Goal: Obtain resource: Download file/media

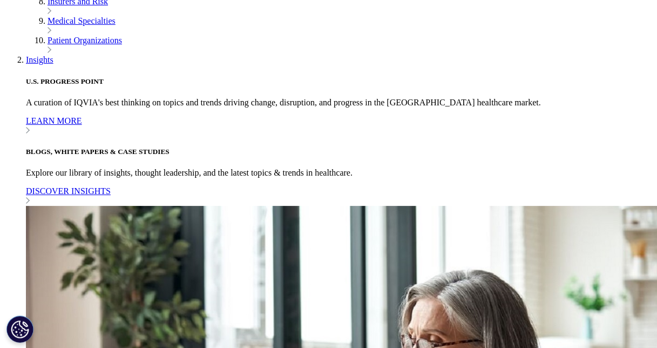
scroll to position [370, 0]
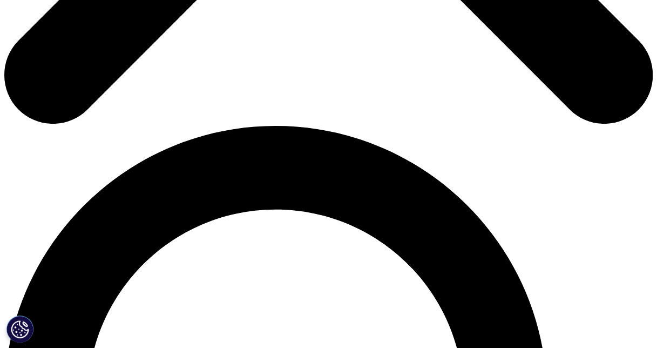
scroll to position [594, 0]
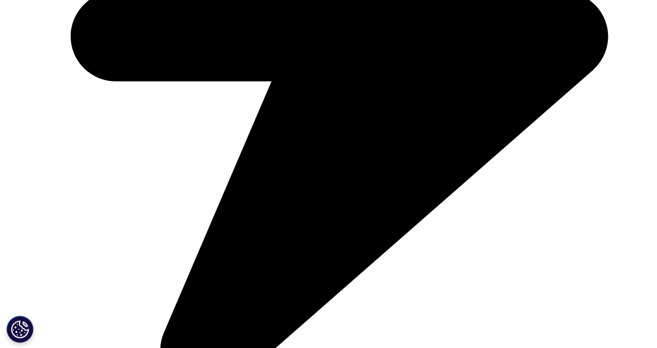
type input "[PERSON_NAME]"
type input "Ong"
type input "[DOMAIN_NAME][EMAIL_ADDRESS][DOMAIN_NAME]"
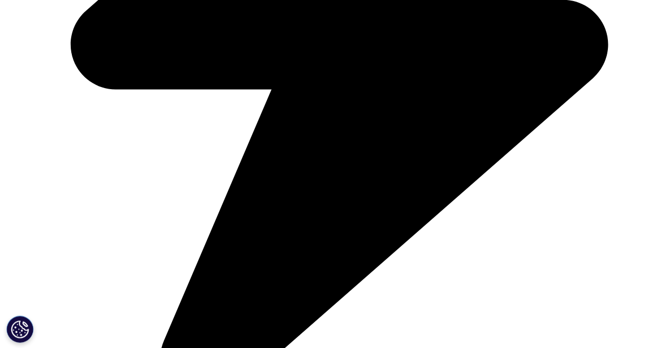
select select "[GEOGRAPHIC_DATA]"
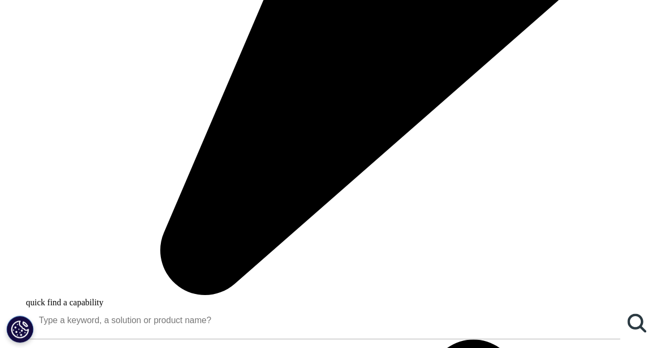
scroll to position [0, 0]
type input "Medical Science Liaison"
type input "CSL"
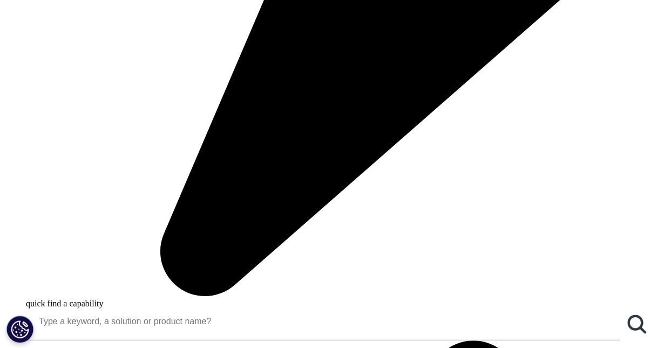
select select "[GEOGRAPHIC_DATA]"
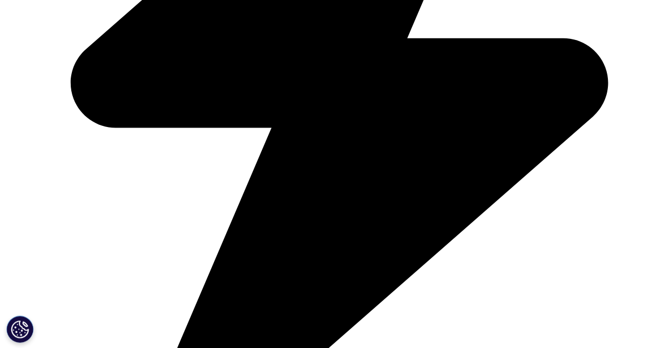
scroll to position [540, 0]
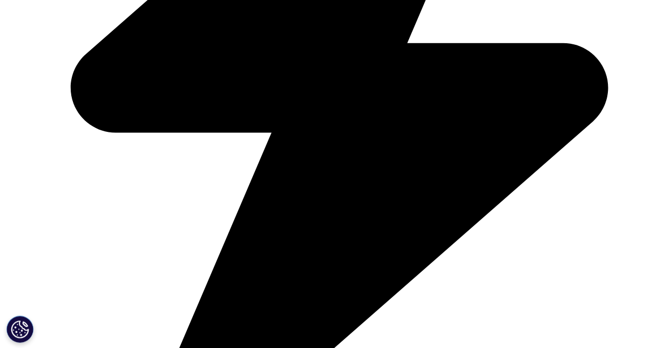
scroll to position [5, 5]
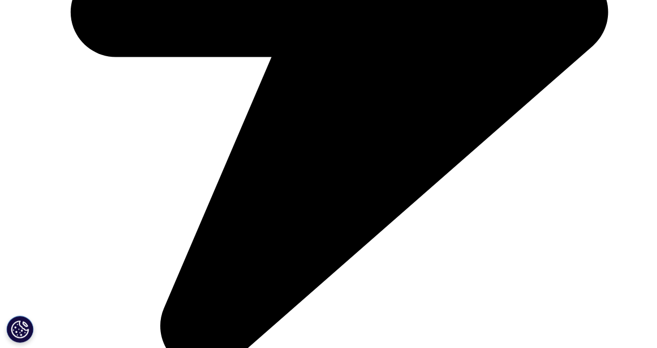
scroll to position [498, 0]
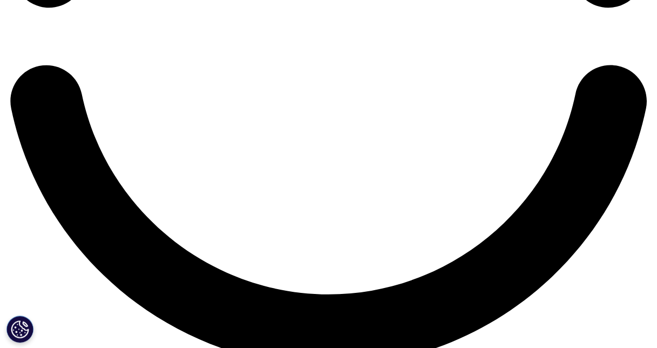
scroll to position [1675, 0]
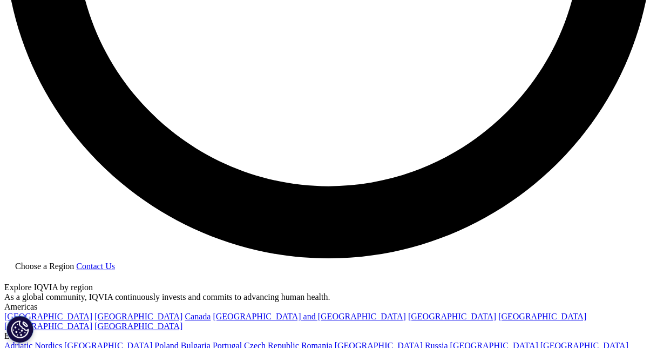
scroll to position [1783, 0]
